Goal: Task Accomplishment & Management: Manage account settings

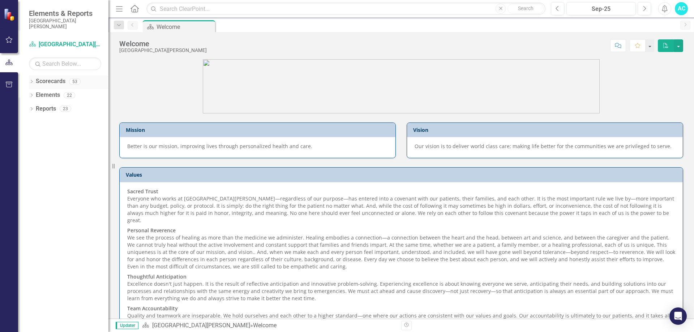
click at [33, 81] on icon "Dropdown" at bounding box center [31, 82] width 5 height 4
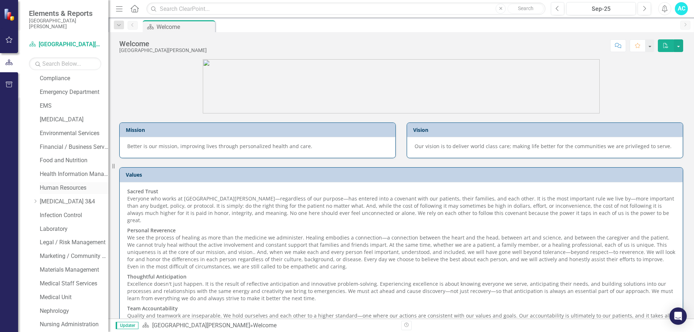
scroll to position [217, 0]
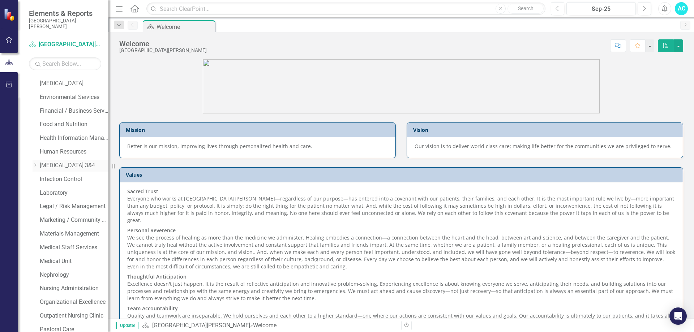
click at [36, 165] on icon "Dropdown" at bounding box center [35, 165] width 5 height 4
click at [57, 190] on link "[MEDICAL_DATA] 4" at bounding box center [77, 193] width 61 height 8
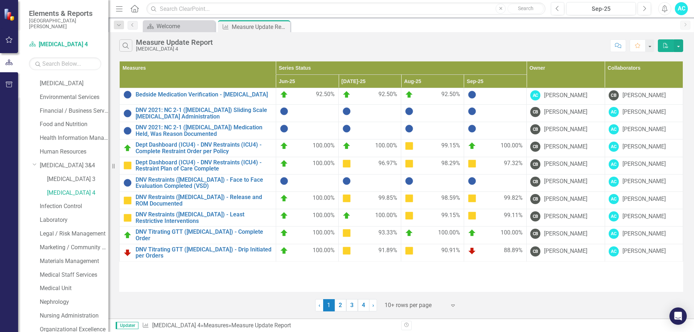
click at [434, 302] on div at bounding box center [415, 306] width 61 height 10
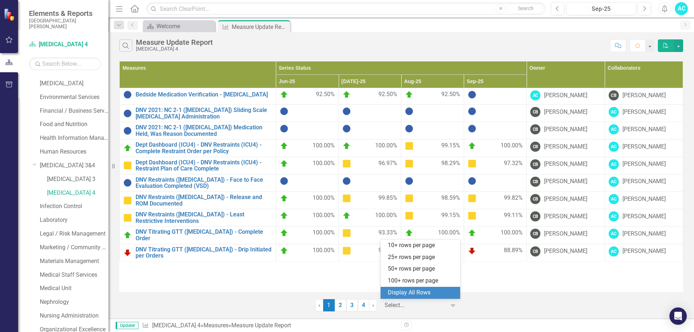
click at [418, 294] on div "Display All Rows" at bounding box center [422, 293] width 68 height 8
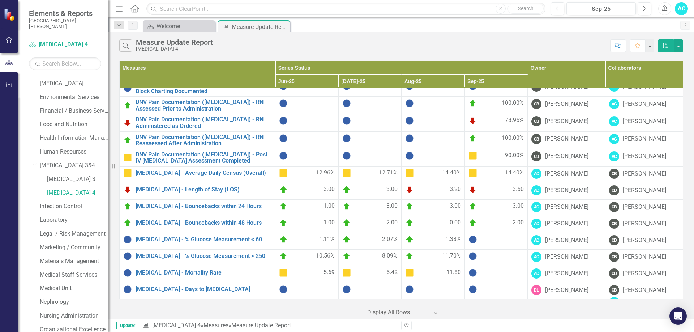
scroll to position [253, 0]
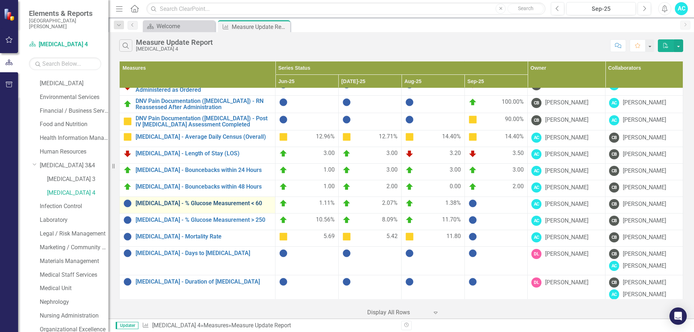
click at [208, 200] on link "[MEDICAL_DATA] - % Glucose Measurement < 60" at bounding box center [204, 203] width 136 height 7
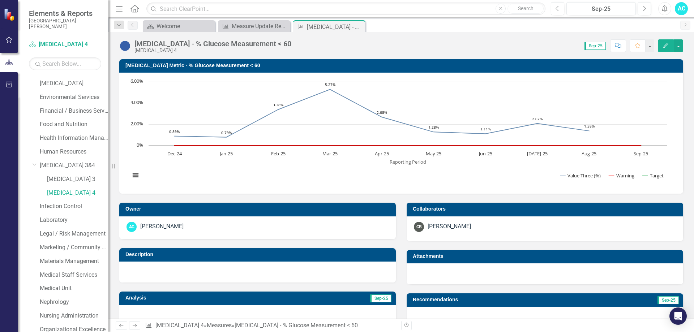
click at [665, 43] on icon "Edit" at bounding box center [666, 45] width 7 height 5
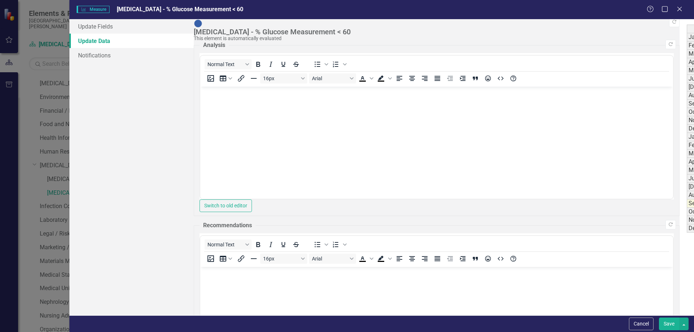
type textarea "13"
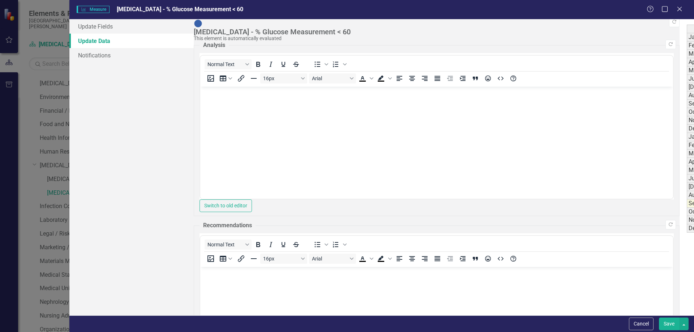
type textarea "483"
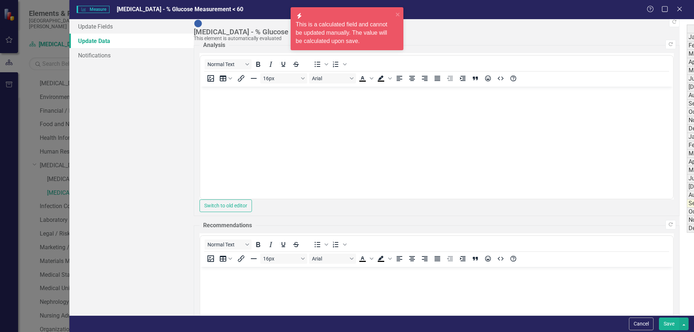
click at [673, 324] on button "Save" at bounding box center [669, 324] width 20 height 13
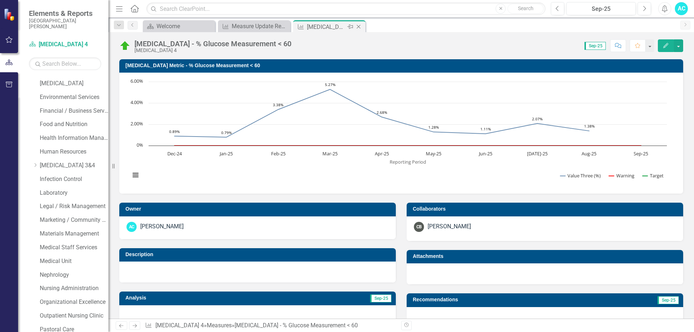
click at [359, 25] on icon "Close" at bounding box center [358, 27] width 7 height 6
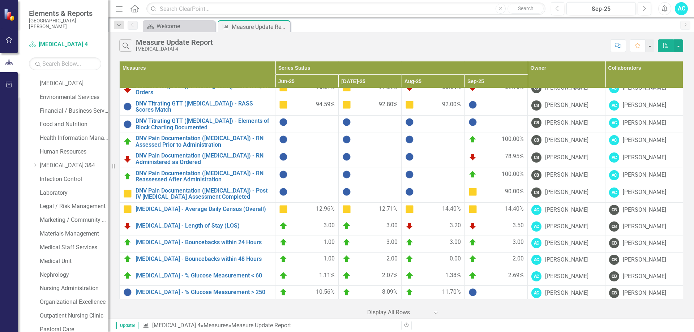
scroll to position [253, 0]
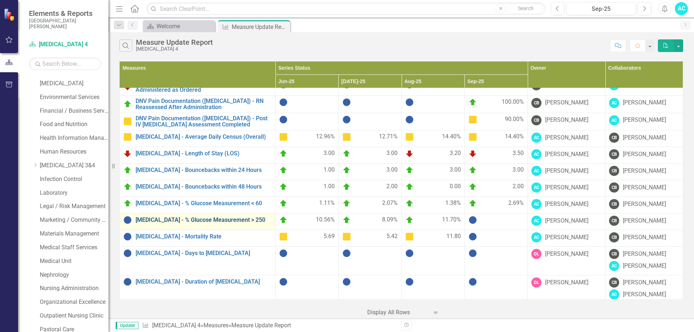
click at [200, 217] on link "[MEDICAL_DATA] - % Glucose Measurement > 250" at bounding box center [204, 220] width 136 height 7
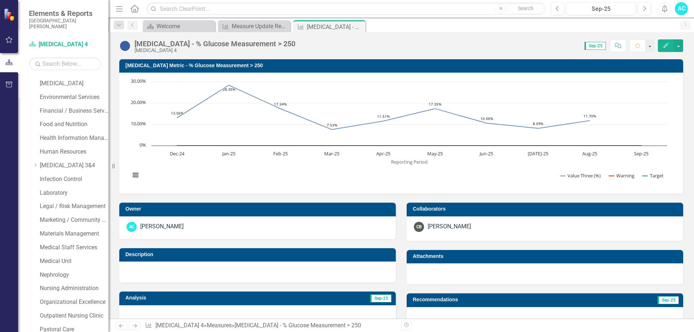
click at [668, 47] on icon "Edit" at bounding box center [666, 45] width 7 height 5
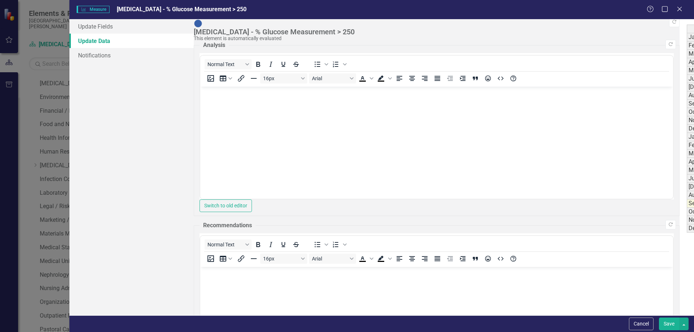
type textarea "77"
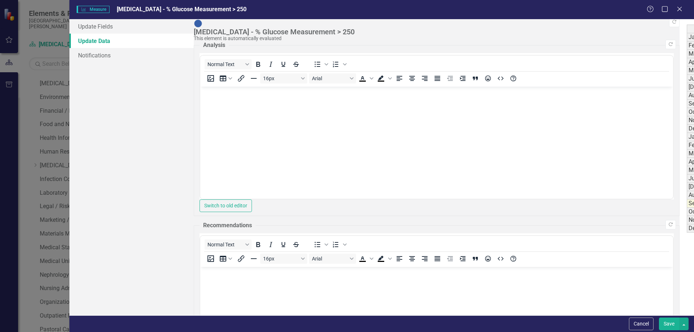
type textarea "483"
click at [669, 322] on button "Save" at bounding box center [669, 324] width 20 height 13
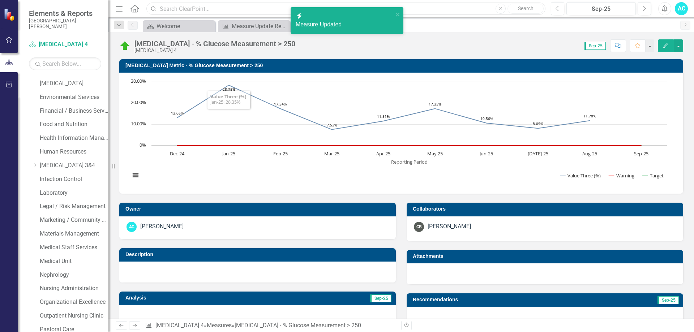
click at [206, 8] on input "text" at bounding box center [345, 9] width 399 height 13
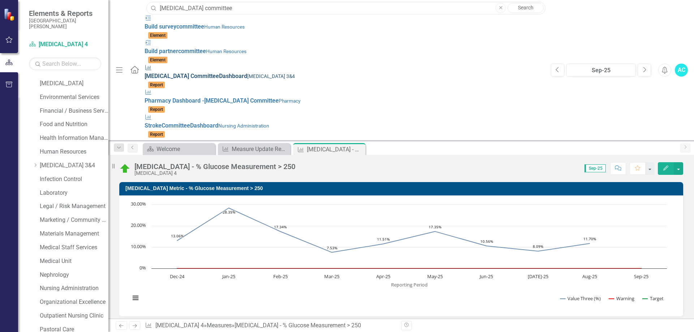
type input "[MEDICAL_DATA] committee"
click at [247, 73] on small "[MEDICAL_DATA] 3&4" at bounding box center [271, 76] width 48 height 6
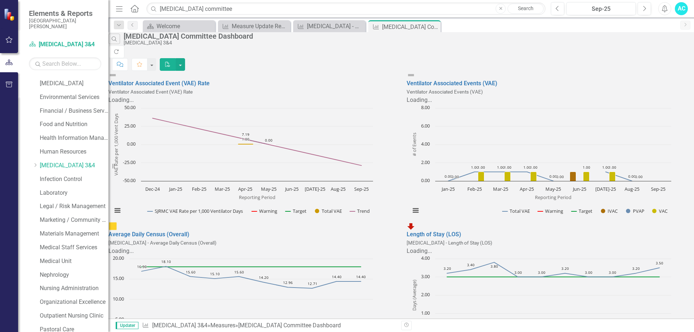
scroll to position [578, 0]
click at [185, 58] on button "button" at bounding box center [180, 64] width 9 height 13
click at [657, 59] on link "PDF Export to PDF" at bounding box center [649, 58] width 71 height 13
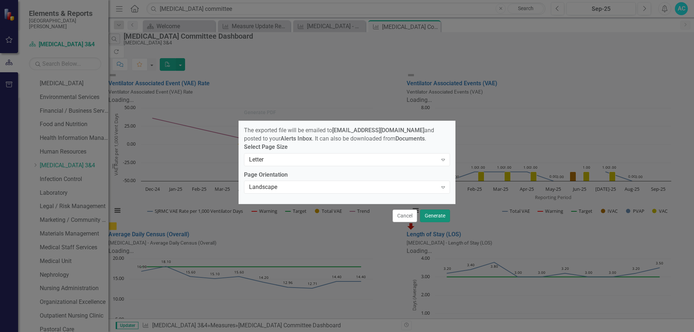
click at [439, 217] on button "Generate" at bounding box center [435, 216] width 30 height 13
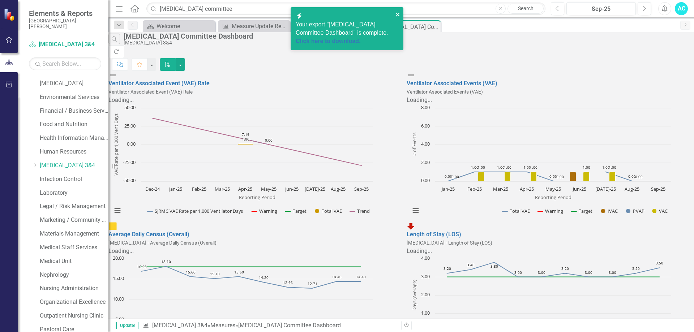
click at [397, 13] on icon "close" at bounding box center [398, 15] width 5 height 6
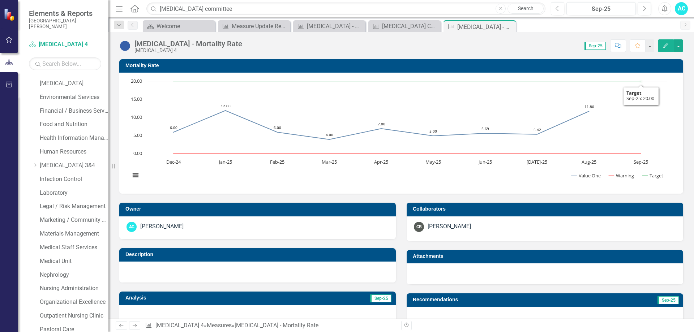
click at [667, 46] on icon "Edit" at bounding box center [666, 45] width 7 height 5
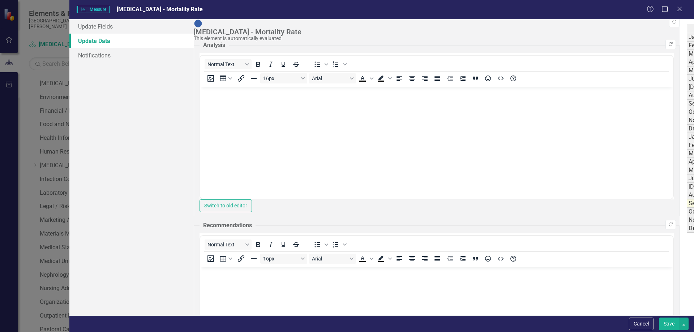
type textarea "5"
click at [670, 327] on button "Save" at bounding box center [669, 324] width 20 height 13
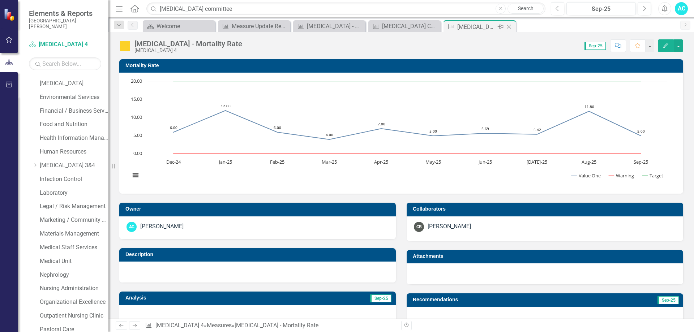
click at [510, 26] on icon at bounding box center [509, 27] width 4 height 4
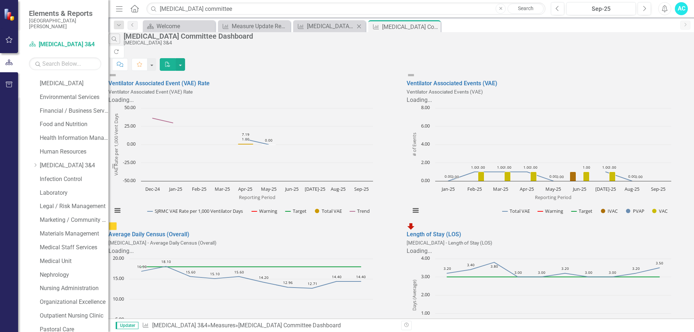
click at [360, 26] on icon at bounding box center [359, 26] width 4 height 4
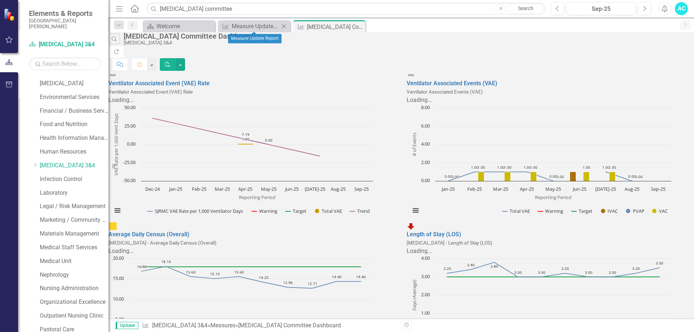
click at [284, 26] on icon at bounding box center [284, 26] width 4 height 4
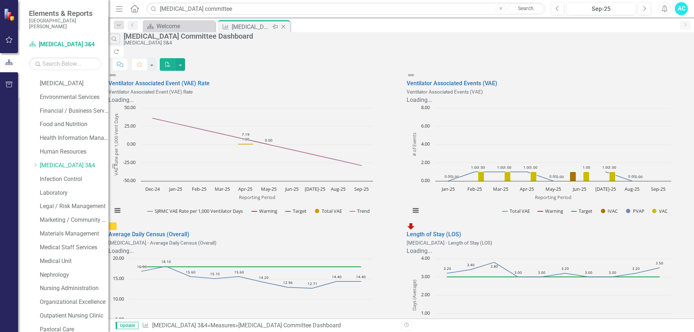
click at [253, 26] on div "[MEDICAL_DATA] Committee Dashboard" at bounding box center [251, 26] width 39 height 9
click at [185, 58] on button "button" at bounding box center [180, 64] width 9 height 13
click at [658, 61] on link "PDF Export to PDF" at bounding box center [649, 58] width 71 height 13
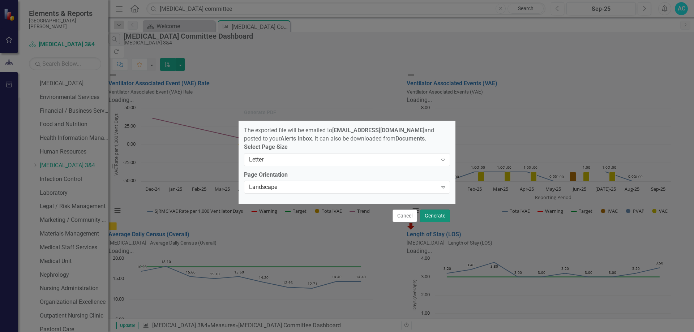
click at [442, 215] on button "Generate" at bounding box center [435, 216] width 30 height 13
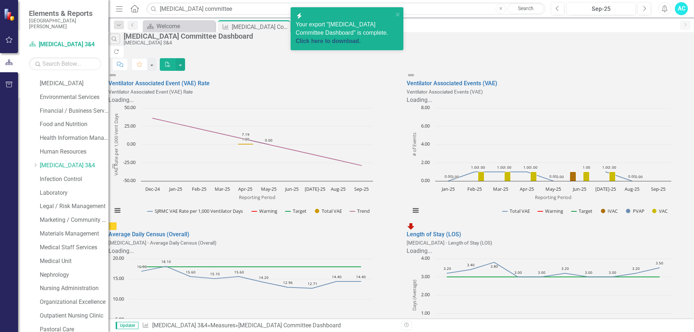
click at [341, 38] on link "Click here to download." at bounding box center [328, 41] width 65 height 6
